Goal: Use online tool/utility: Utilize a website feature to perform a specific function

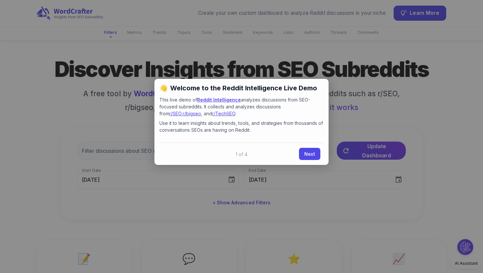
scroll to position [19, 0]
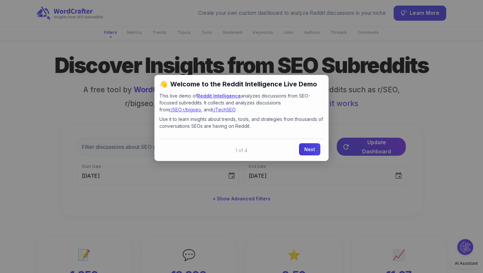
click at [316, 153] on link "Next" at bounding box center [309, 149] width 21 height 12
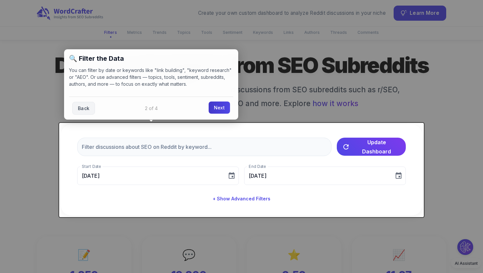
click at [214, 109] on link "Next" at bounding box center [218, 107] width 21 height 12
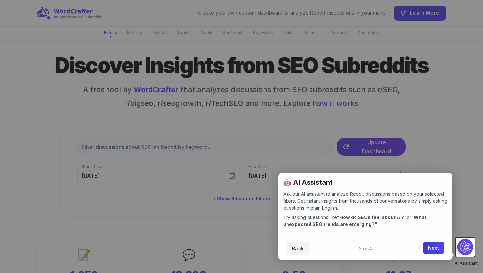
click at [430, 247] on link "Next" at bounding box center [433, 248] width 21 height 12
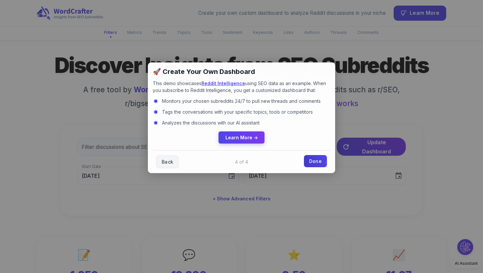
click at [308, 163] on link "Done" at bounding box center [315, 161] width 23 height 12
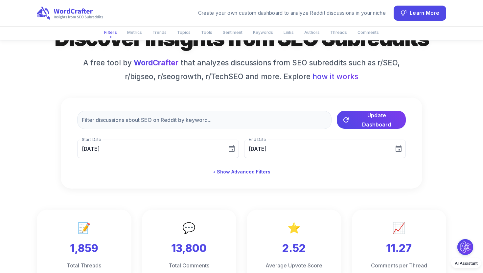
scroll to position [0, 0]
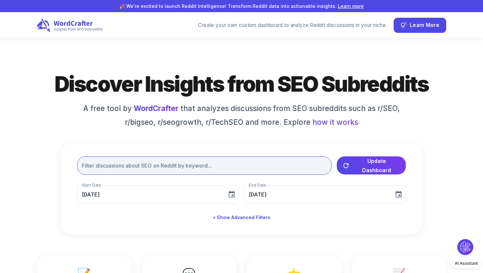
click at [184, 168] on input "text" at bounding box center [204, 165] width 254 height 18
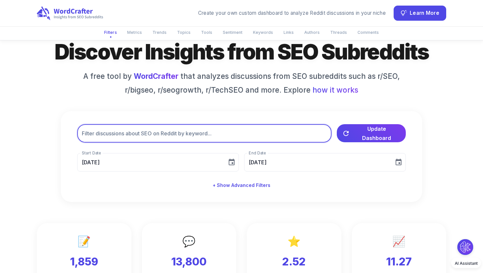
scroll to position [33, 0]
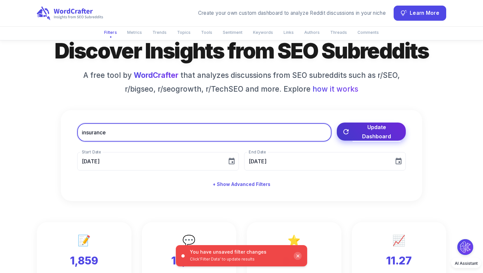
type input "insurance"
click at [366, 131] on span "Update Dashboard" at bounding box center [376, 131] width 48 height 18
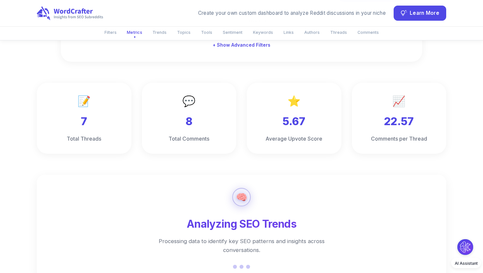
scroll to position [171, 0]
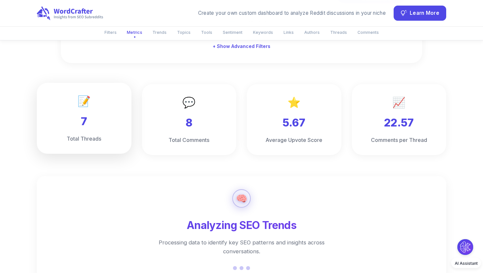
click at [89, 123] on h3 "7" at bounding box center [84, 121] width 74 height 14
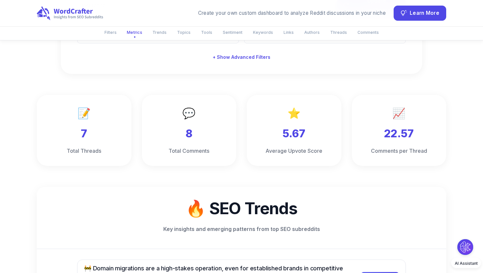
scroll to position [157, 0]
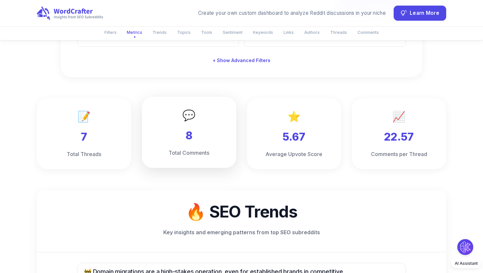
click at [190, 133] on h3 "8" at bounding box center [189, 135] width 74 height 14
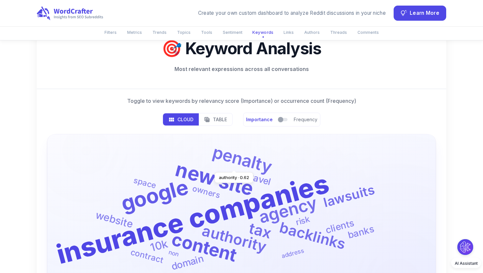
scroll to position [1418, 0]
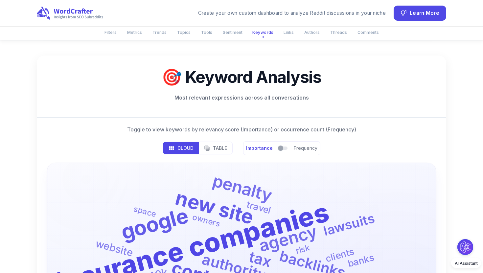
click at [222, 150] on p "Table" at bounding box center [220, 147] width 14 height 7
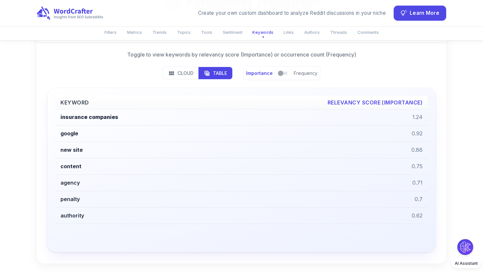
click at [182, 71] on p "Cloud" at bounding box center [185, 73] width 16 height 7
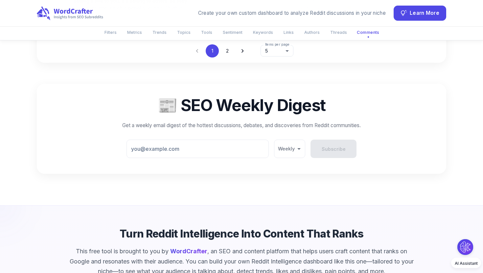
scroll to position [2950, 0]
